Goal: Task Accomplishment & Management: Manage account settings

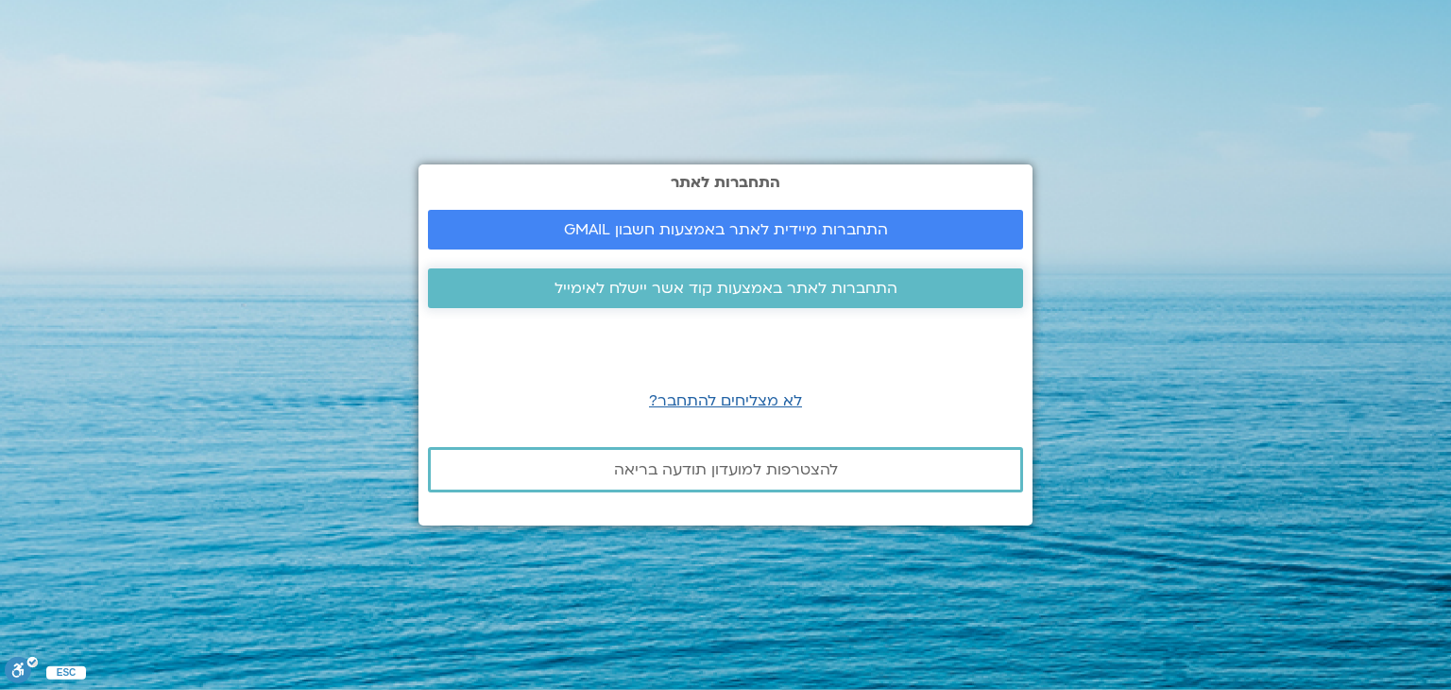
click at [808, 283] on span "התחברות לאתר באמצעות קוד אשר יישלח לאימייל" at bounding box center [726, 288] width 343 height 17
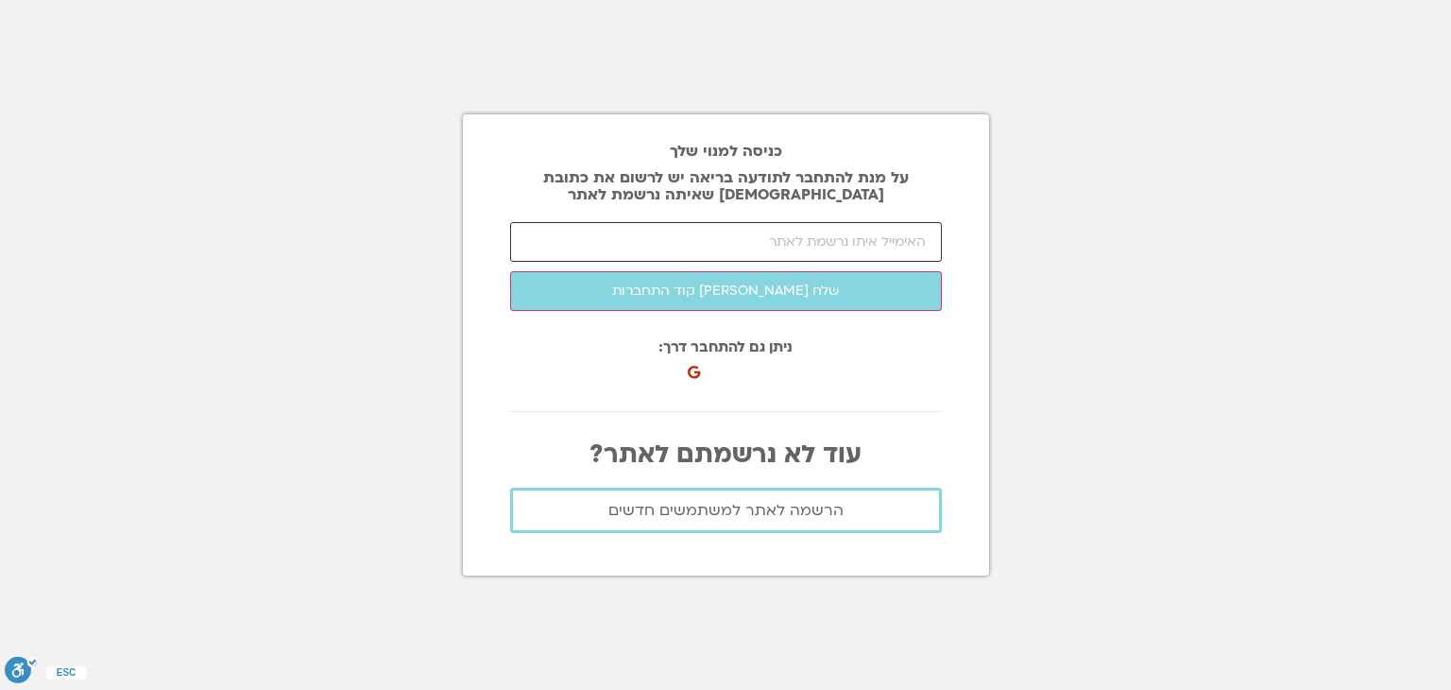
click at [851, 241] on input "email" at bounding box center [726, 242] width 432 height 40
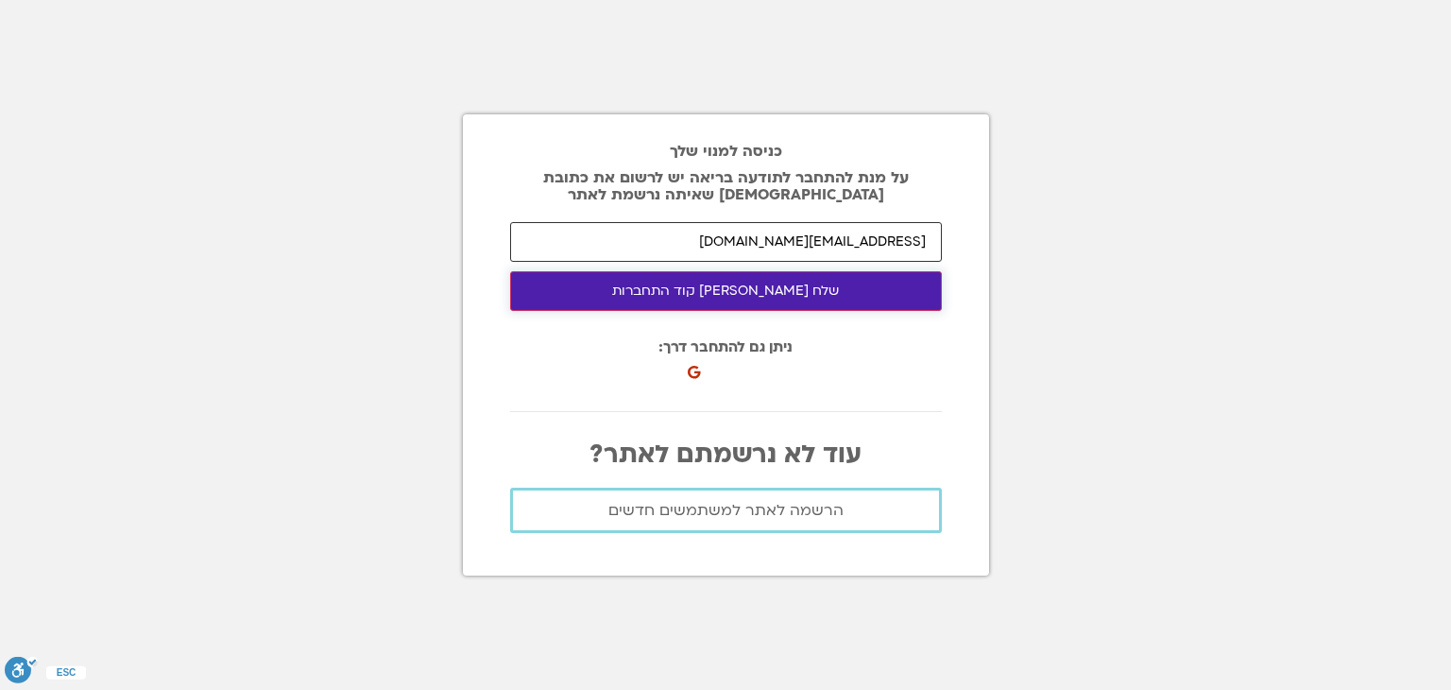
type input "iritdot@gmail.com"
click at [809, 299] on button "שלח לי קוד התחברות" at bounding box center [726, 291] width 432 height 40
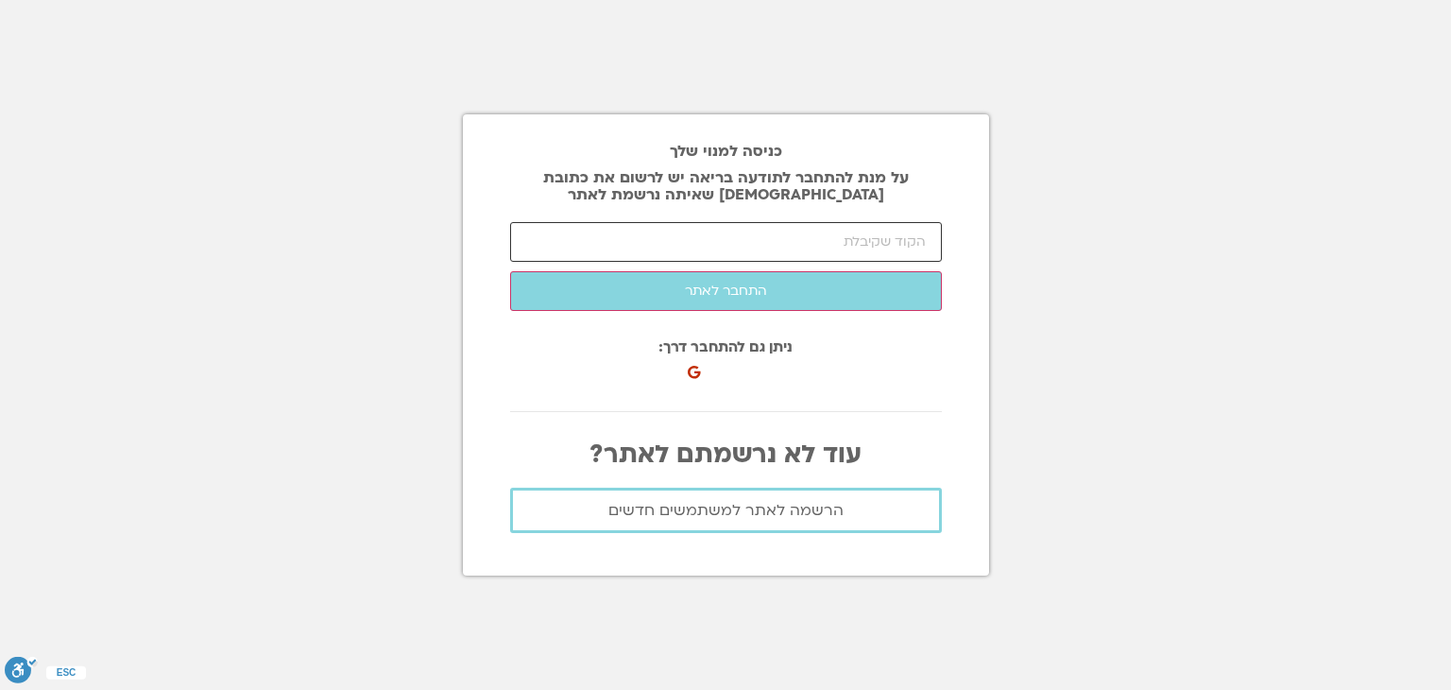
click at [833, 241] on input "number" at bounding box center [726, 242] width 432 height 40
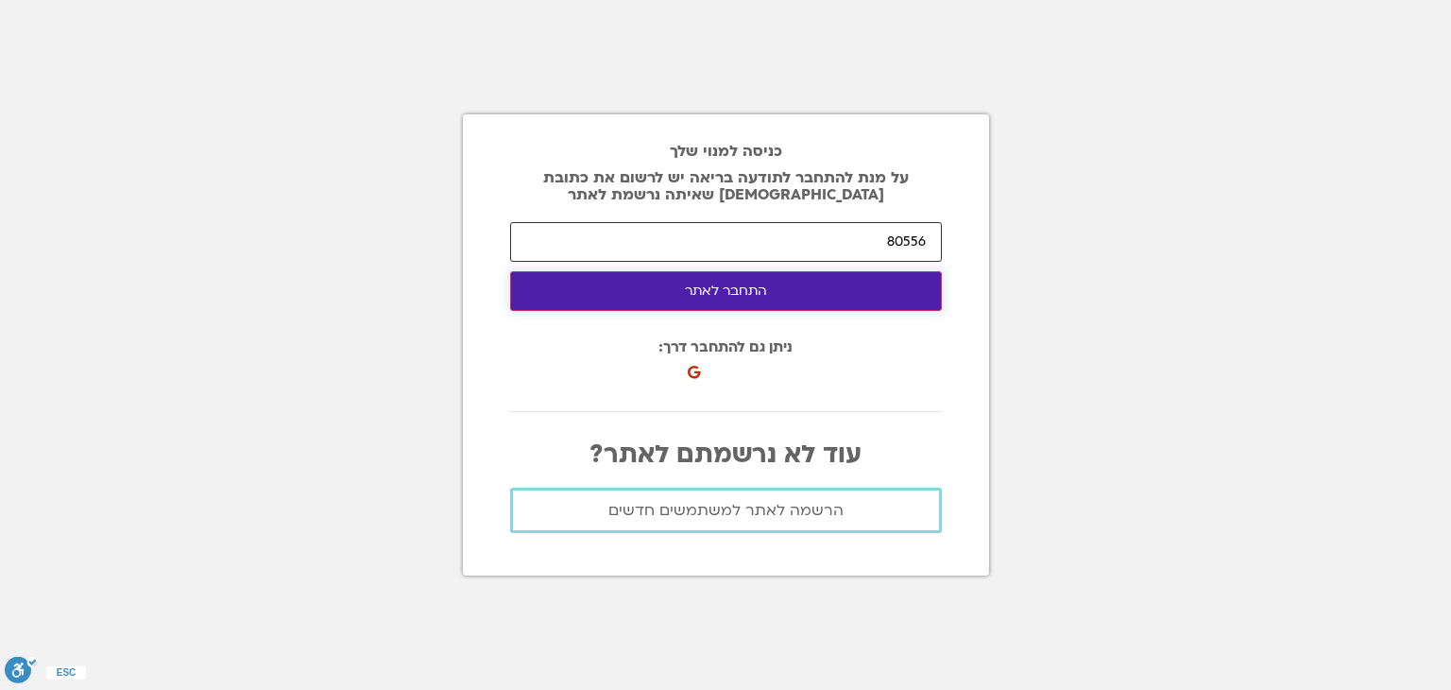
type input "80556"
click at [836, 292] on button "התחבר לאתר" at bounding box center [726, 291] width 432 height 40
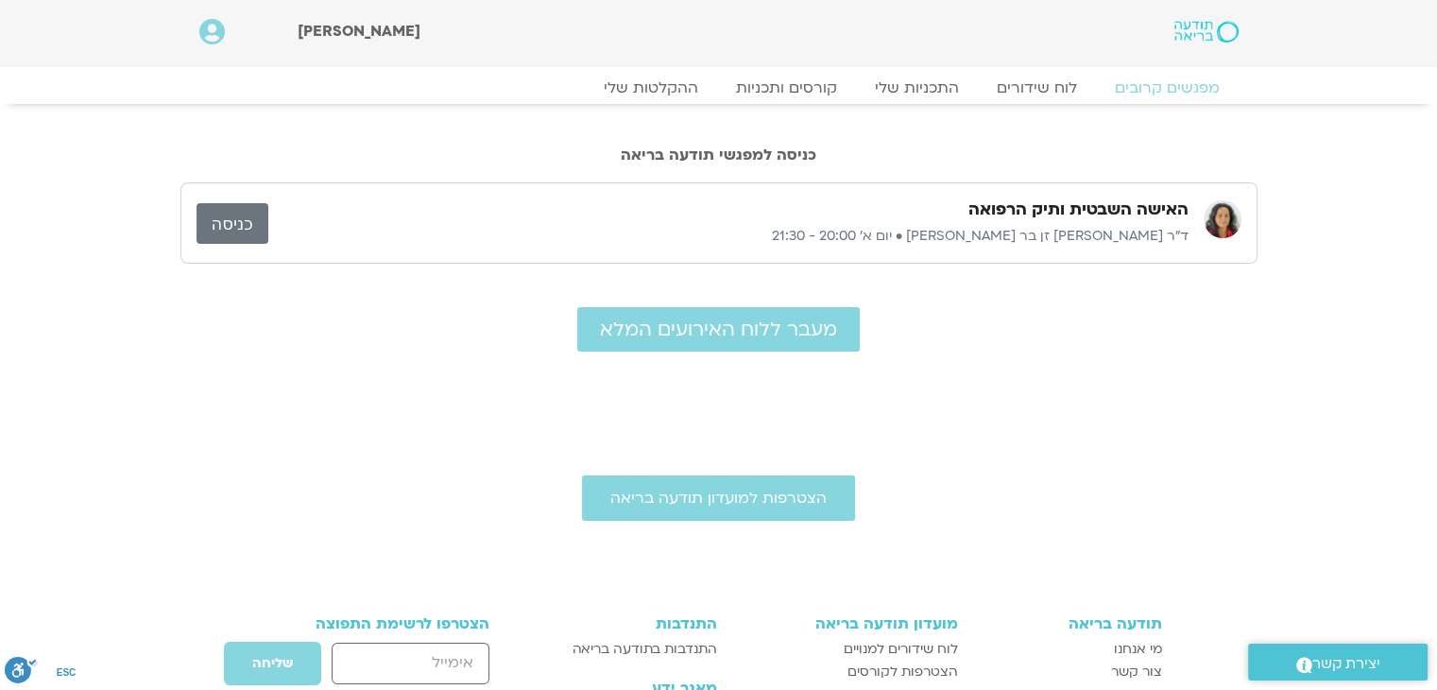
click at [230, 223] on link "כניסה" at bounding box center [232, 223] width 72 height 41
